Goal: Information Seeking & Learning: Learn about a topic

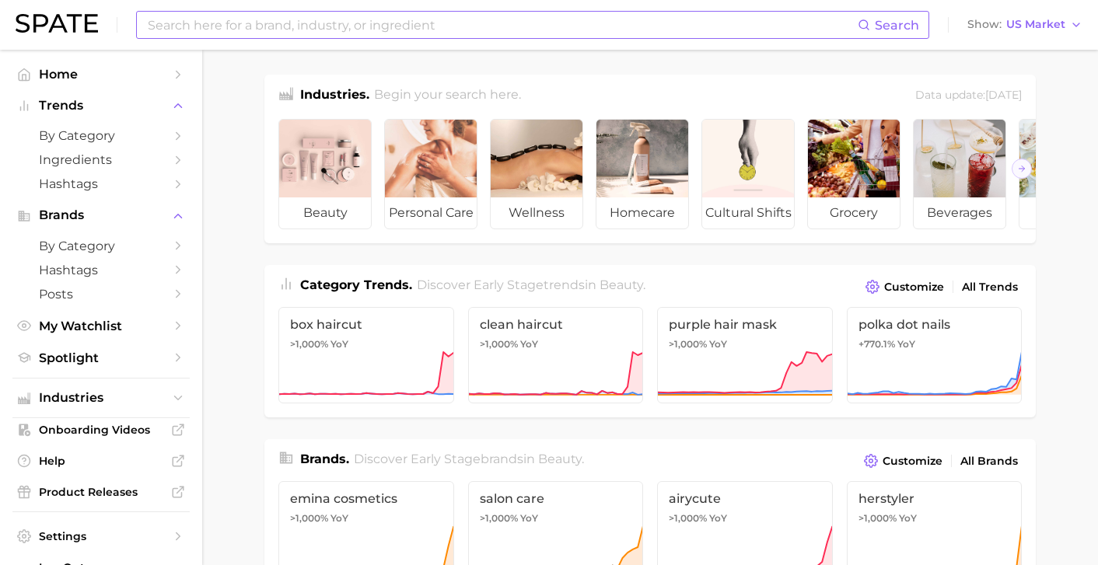
click at [232, 24] on input at bounding box center [501, 25] width 711 height 26
type input "maurten"
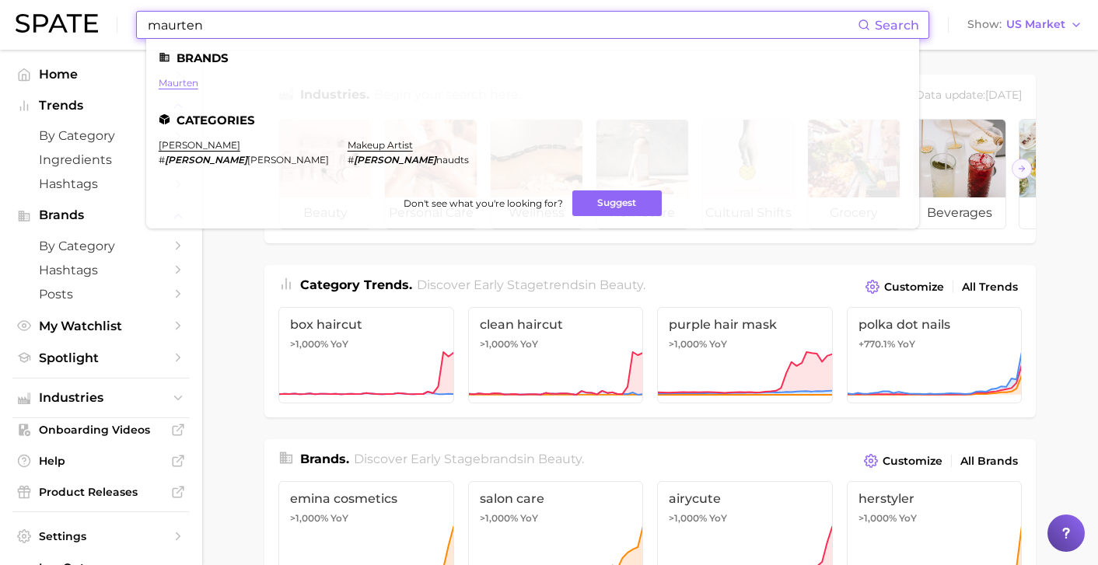
click at [190, 79] on link "maurten" at bounding box center [179, 83] width 40 height 12
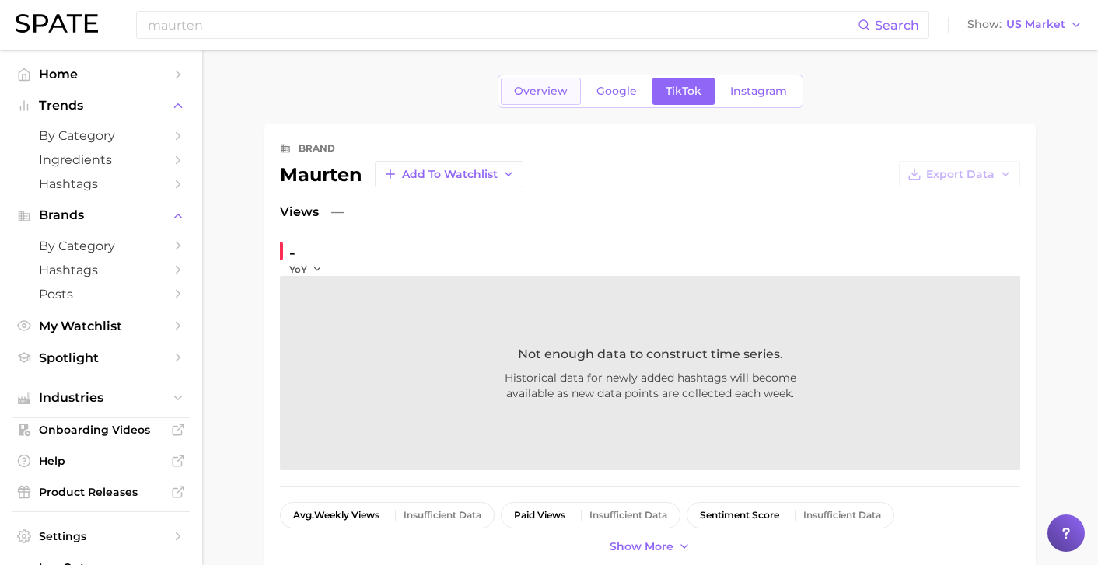
click at [547, 90] on span "Overview" at bounding box center [541, 91] width 54 height 13
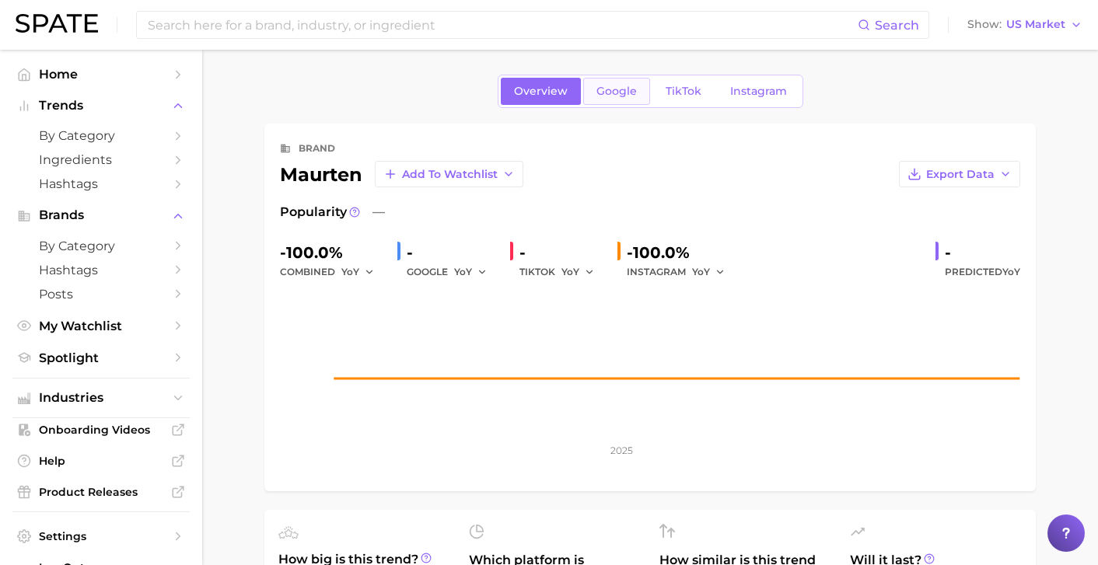
click at [627, 92] on span "Google" at bounding box center [616, 91] width 40 height 13
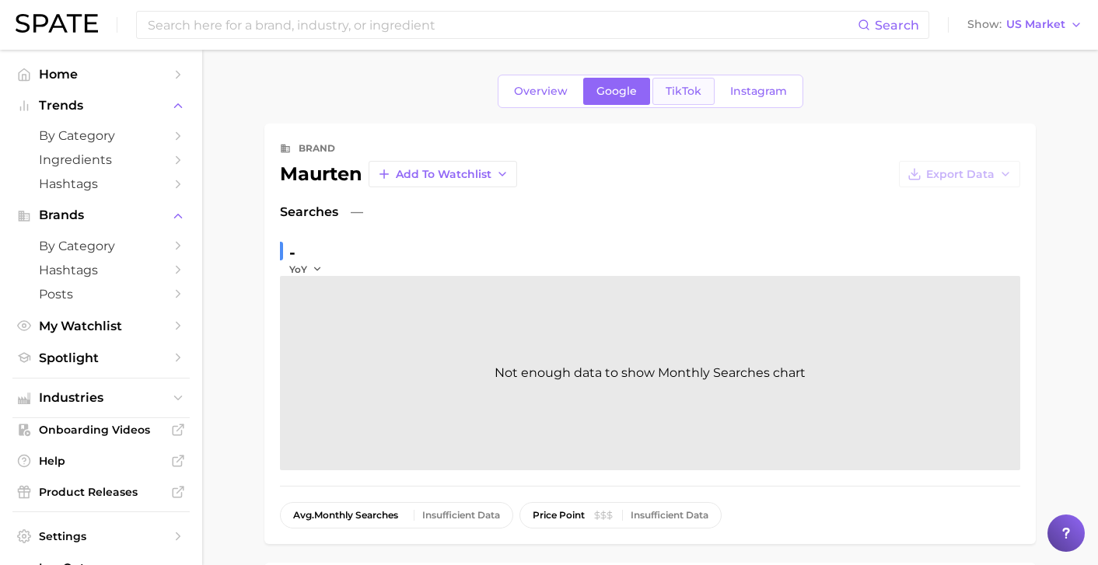
click at [681, 96] on span "TikTok" at bounding box center [684, 91] width 36 height 13
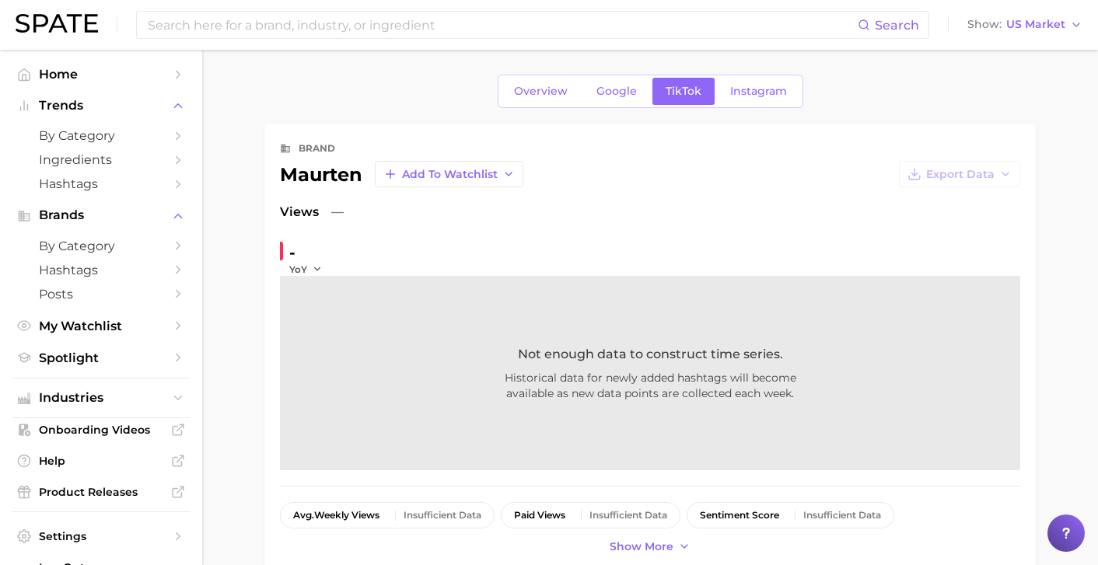
click at [748, 76] on div "Overview Google TikTok Instagram" at bounding box center [651, 91] width 306 height 33
click at [747, 89] on span "Instagram" at bounding box center [758, 91] width 57 height 13
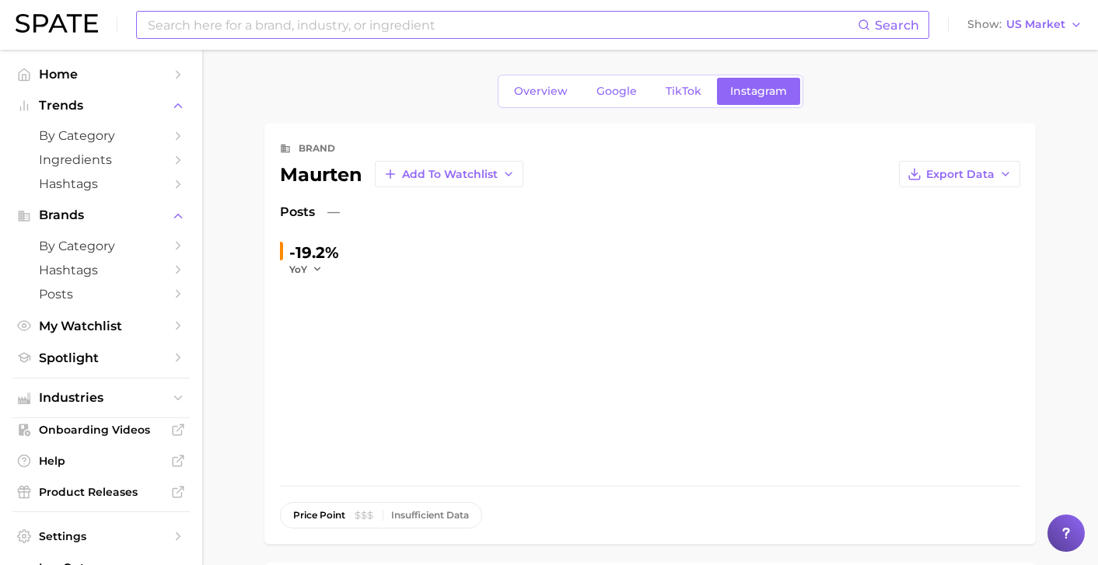
click at [299, 16] on input at bounding box center [501, 25] width 711 height 26
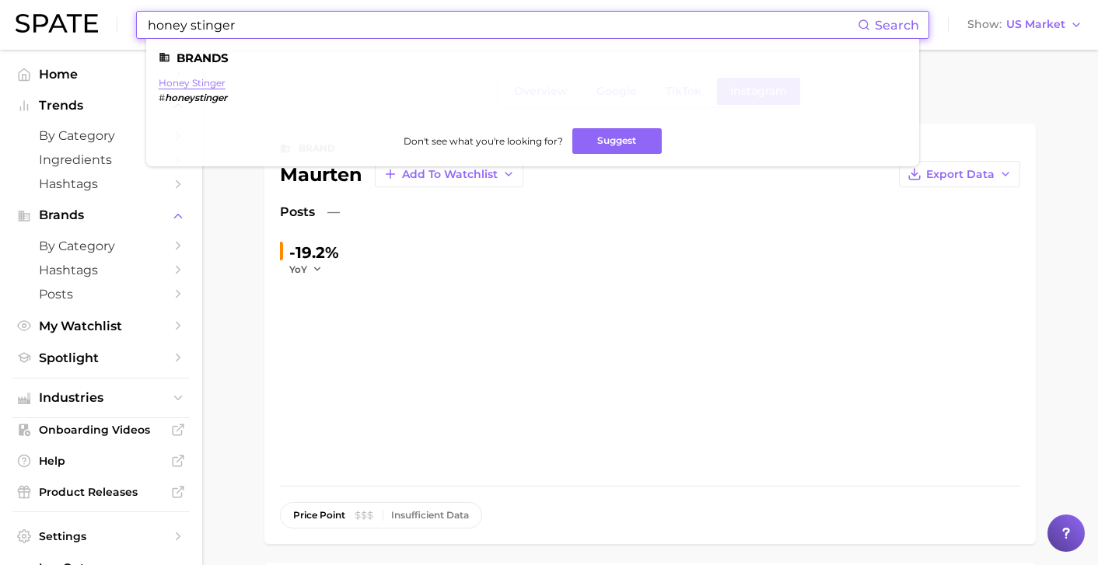
type input "honey stinger"
click at [210, 82] on link "honey stinger" at bounding box center [192, 83] width 67 height 12
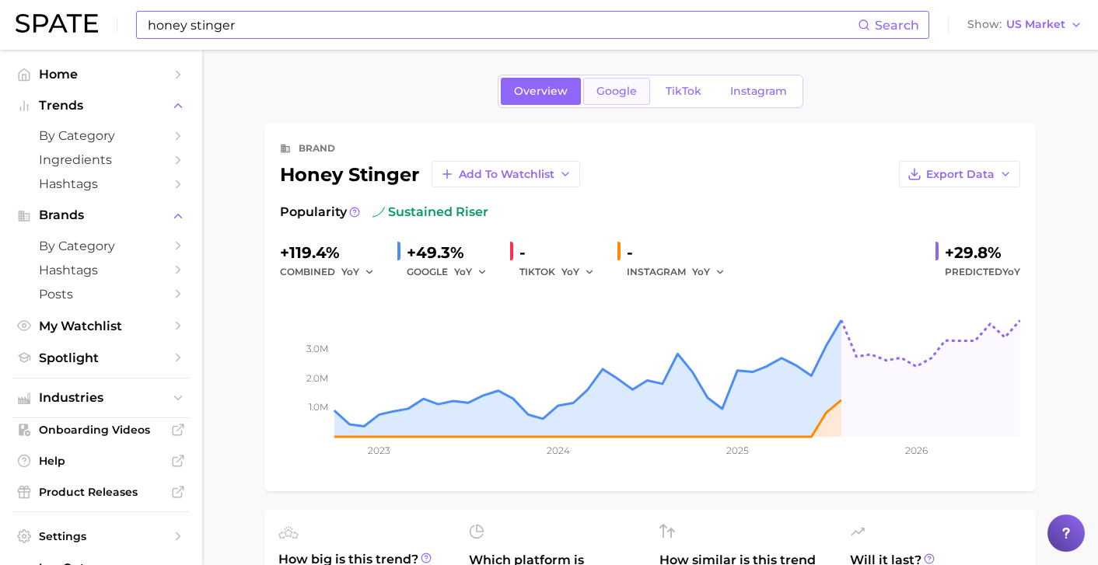
click at [608, 98] on link "Google" at bounding box center [616, 91] width 67 height 27
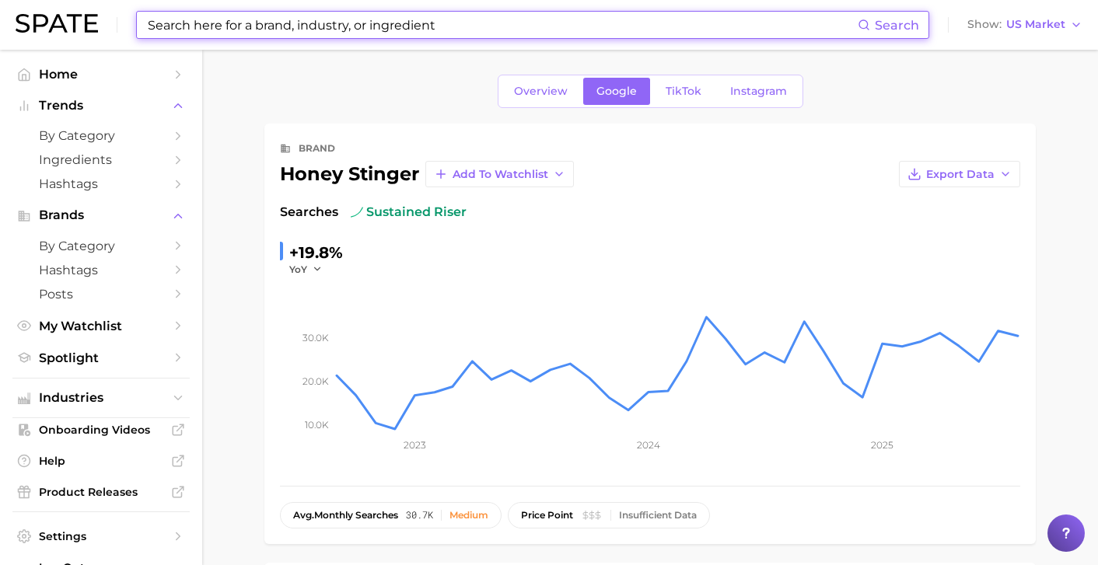
click at [687, 76] on div "Overview Google TikTok Instagram" at bounding box center [651, 91] width 306 height 33
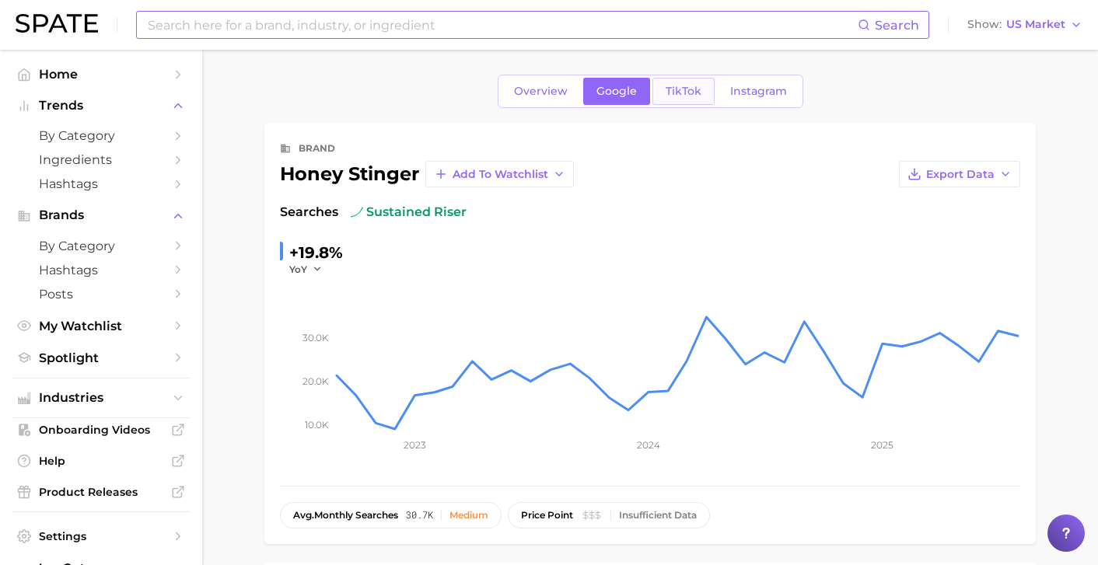
click at [687, 92] on span "TikTok" at bounding box center [684, 91] width 36 height 13
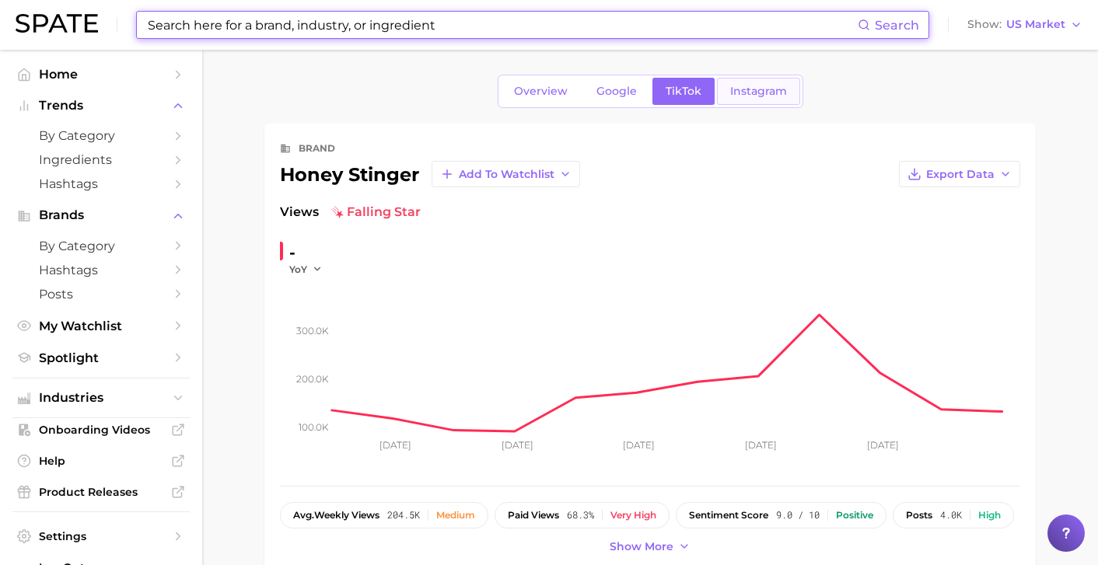
click at [758, 89] on span "Instagram" at bounding box center [758, 91] width 57 height 13
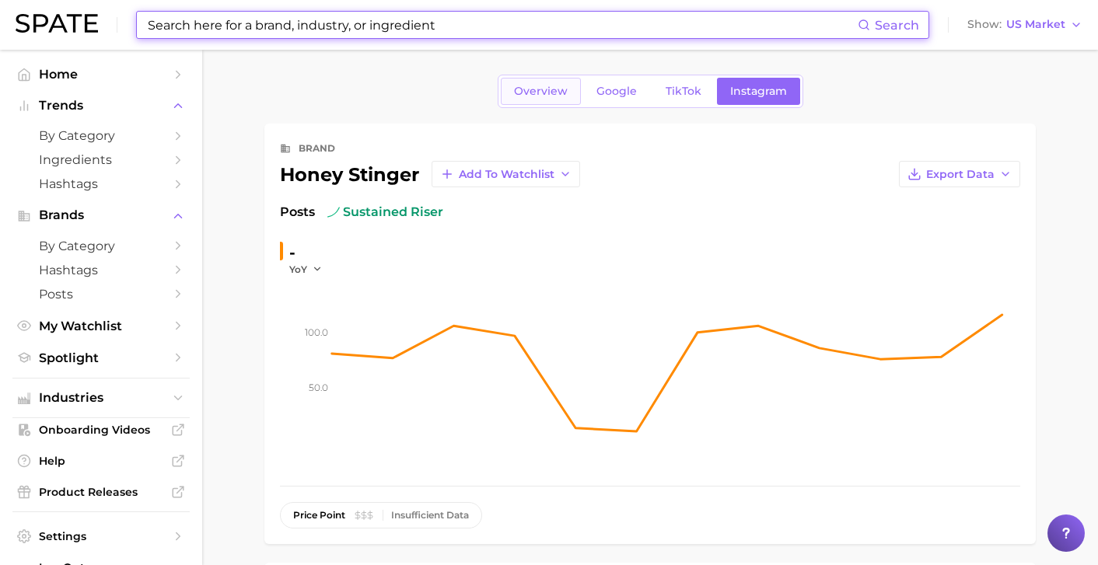
click at [547, 96] on span "Overview" at bounding box center [541, 91] width 54 height 13
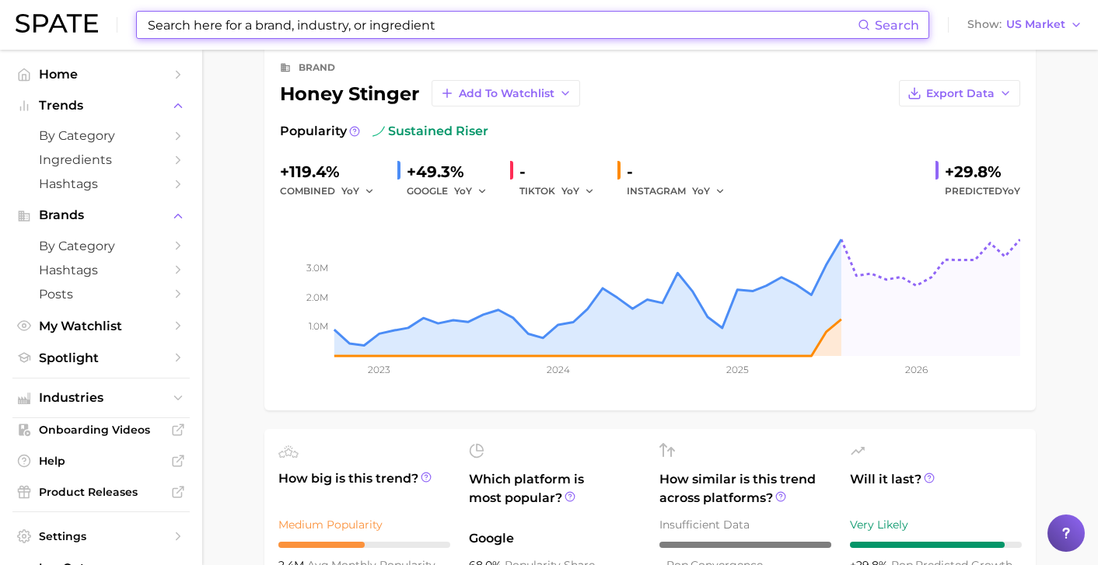
scroll to position [82, 0]
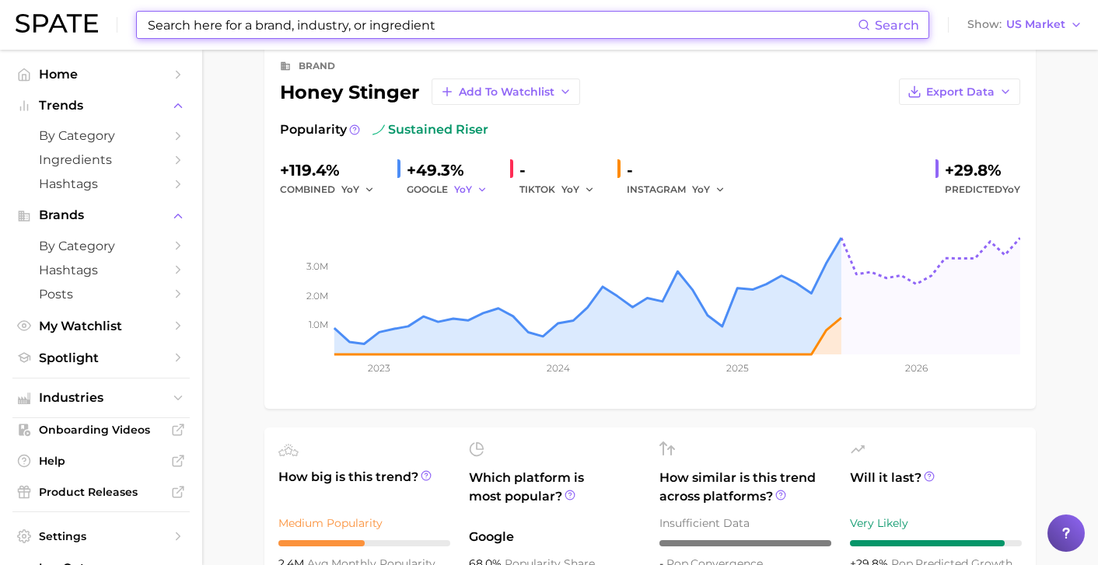
click at [481, 188] on icon "button" at bounding box center [482, 189] width 11 height 11
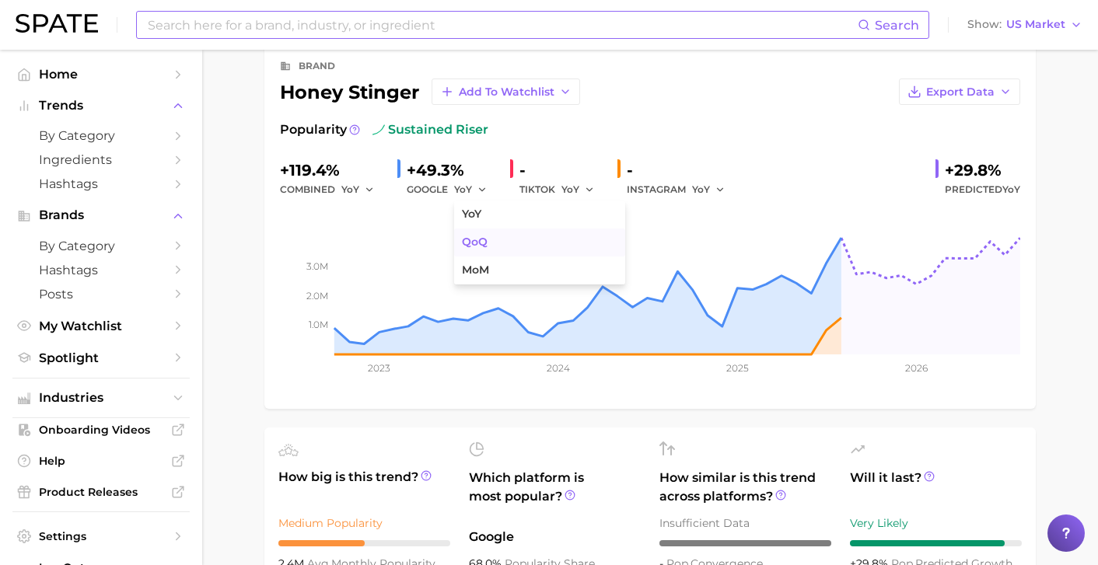
click at [491, 236] on button "QoQ" at bounding box center [539, 243] width 171 height 28
click at [477, 193] on button "QoQ" at bounding box center [472, 189] width 37 height 19
click at [484, 215] on button "YoY" at bounding box center [539, 215] width 171 height 28
click at [570, 194] on span "YoY" at bounding box center [570, 189] width 18 height 13
click at [594, 275] on span "MoM" at bounding box center [582, 270] width 27 height 13
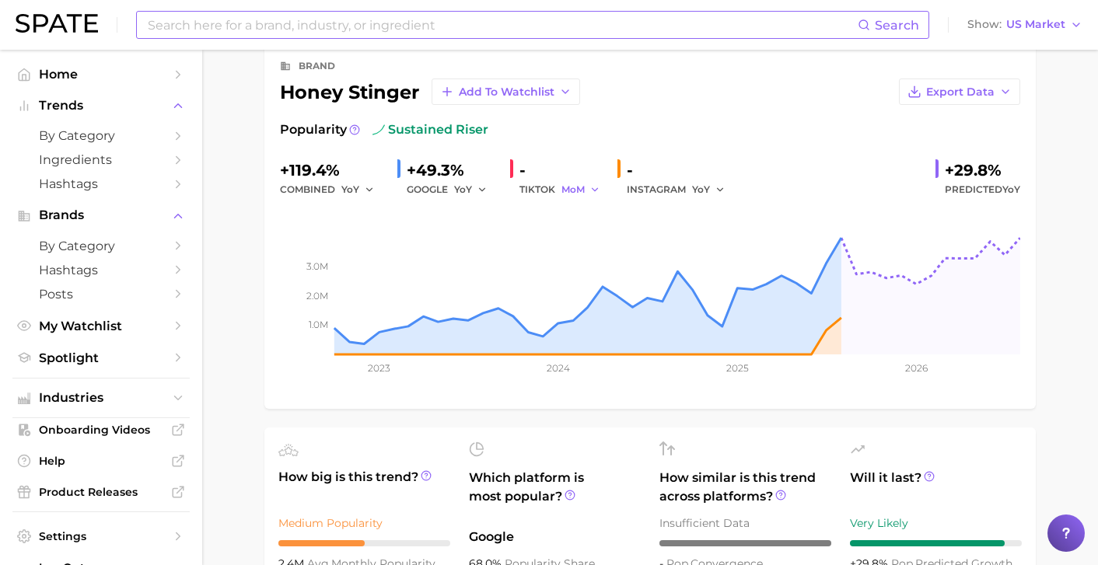
click at [592, 187] on icon "button" at bounding box center [594, 189] width 11 height 11
click at [605, 245] on button "QoQ" at bounding box center [646, 243] width 171 height 28
click at [578, 185] on span "QoQ" at bounding box center [572, 189] width 22 height 13
click at [585, 208] on span "YoY" at bounding box center [578, 214] width 19 height 13
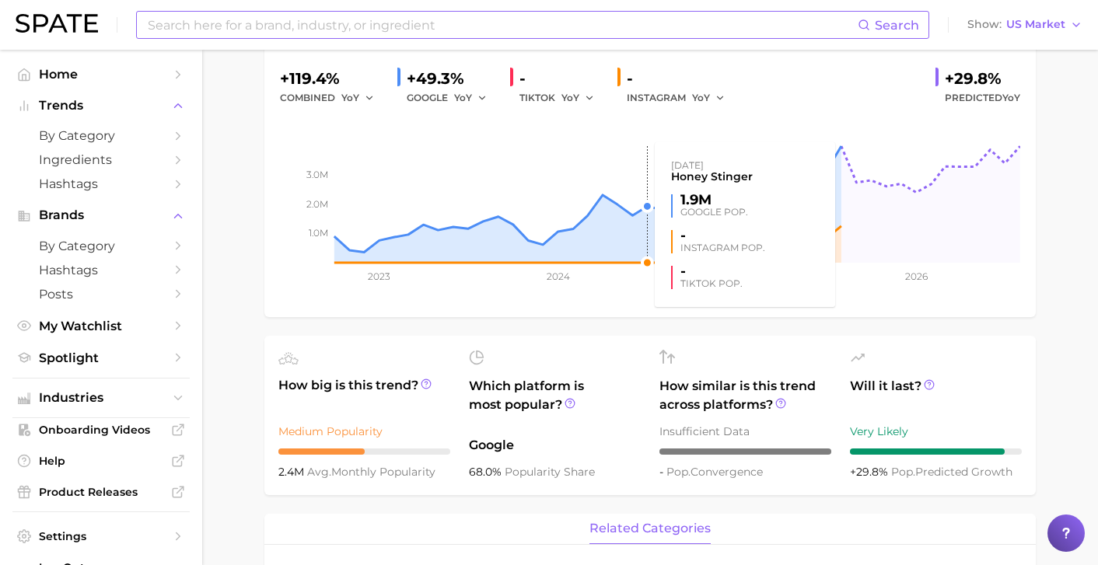
scroll to position [192, 0]
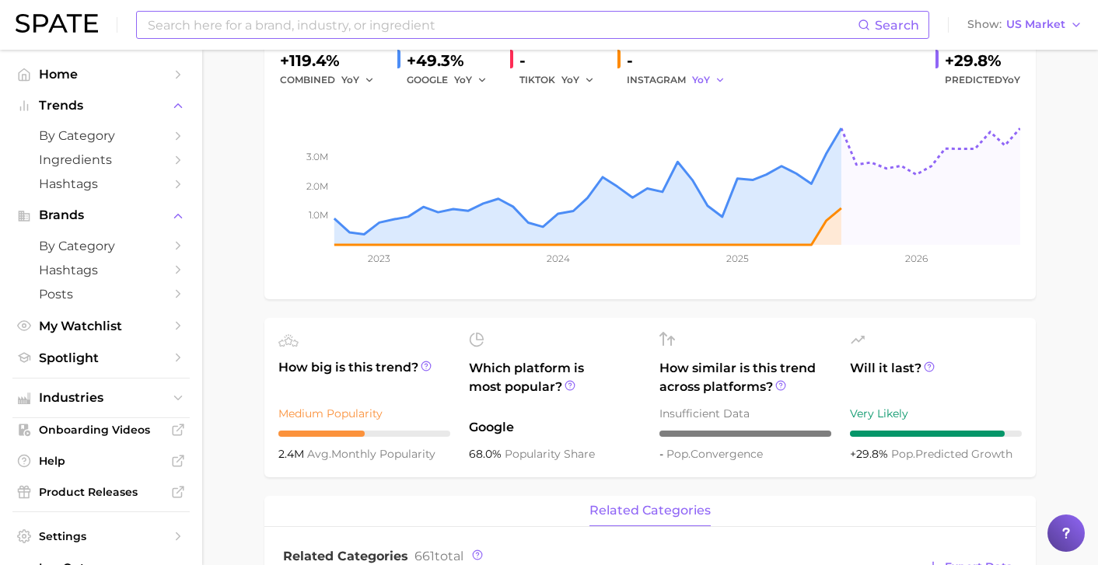
click at [706, 84] on span "YoY" at bounding box center [701, 79] width 18 height 13
click at [721, 122] on button "QoQ" at bounding box center [777, 133] width 171 height 28
click at [718, 83] on icon "button" at bounding box center [723, 80] width 11 height 11
click at [739, 160] on button "MoM" at bounding box center [777, 161] width 171 height 28
click at [739, 162] on rect at bounding box center [650, 166] width 740 height 155
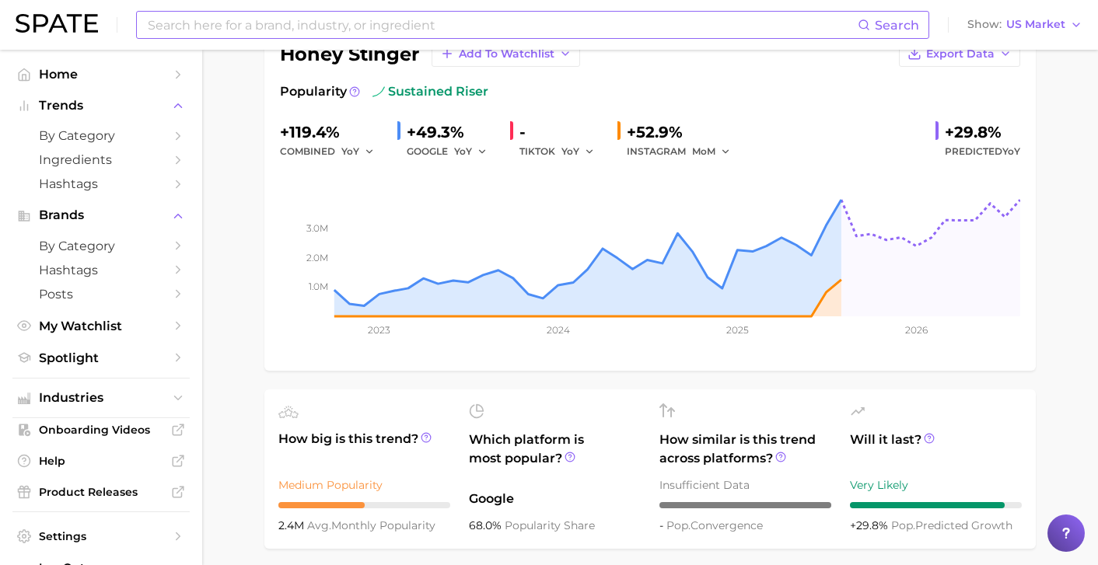
scroll to position [118, 0]
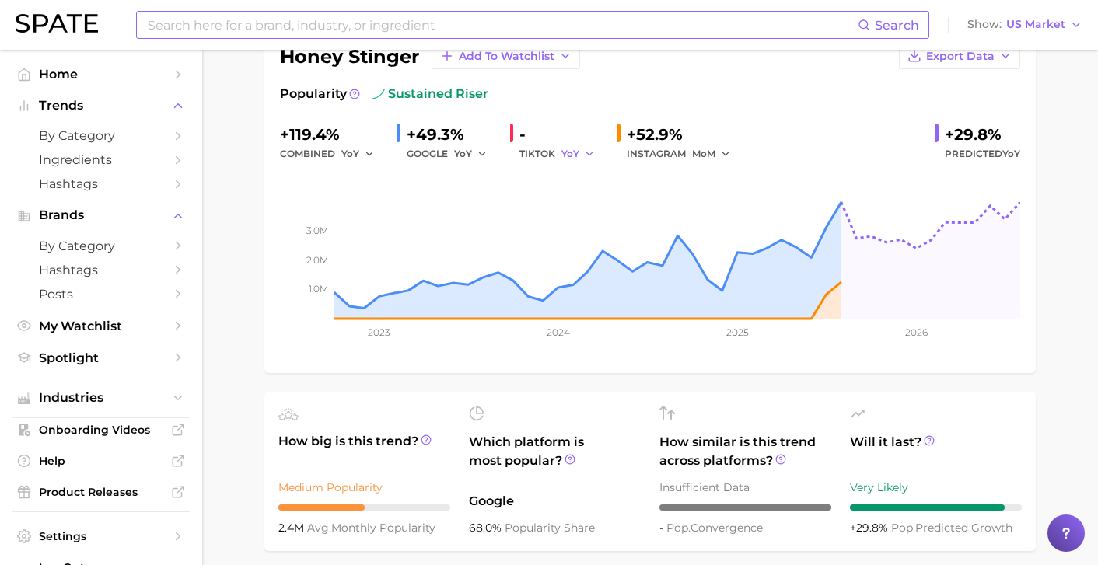
click at [575, 150] on span "YoY" at bounding box center [570, 153] width 18 height 13
click at [596, 235] on span "MoM" at bounding box center [582, 234] width 27 height 13
click at [479, 157] on icon "button" at bounding box center [482, 154] width 11 height 11
click at [488, 232] on span "MoM" at bounding box center [475, 234] width 27 height 13
click at [349, 158] on span "YoY" at bounding box center [350, 153] width 18 height 13
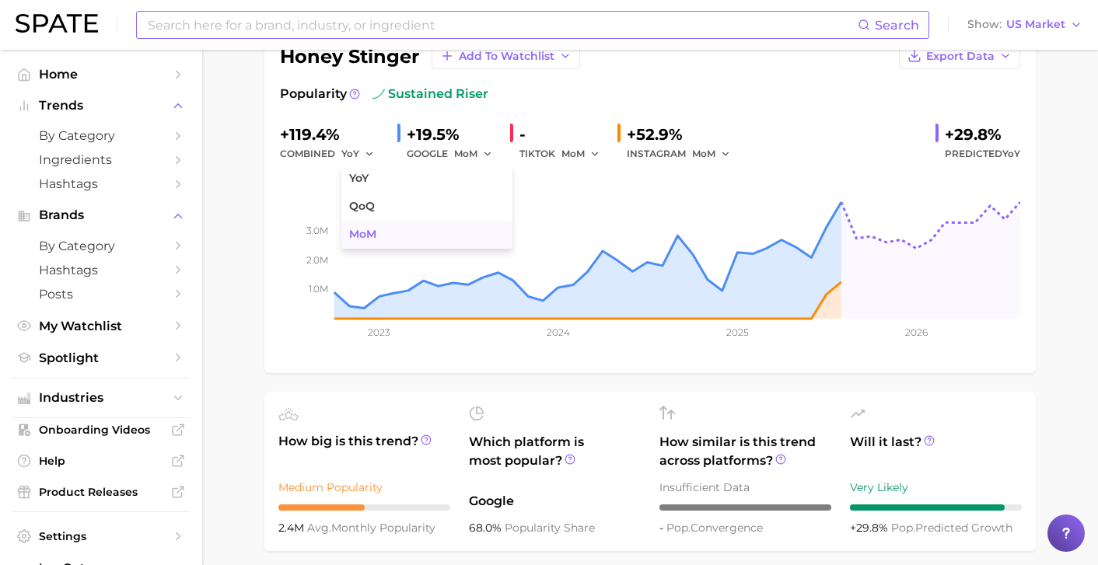
click at [368, 234] on span "MoM" at bounding box center [362, 234] width 27 height 13
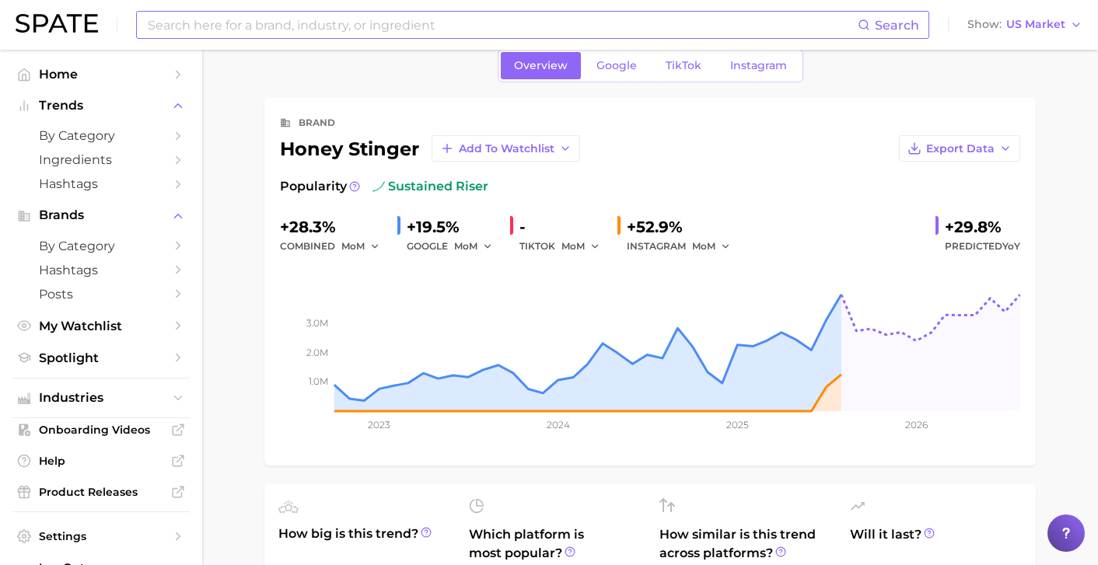
scroll to position [0, 0]
